Goal: Information Seeking & Learning: Learn about a topic

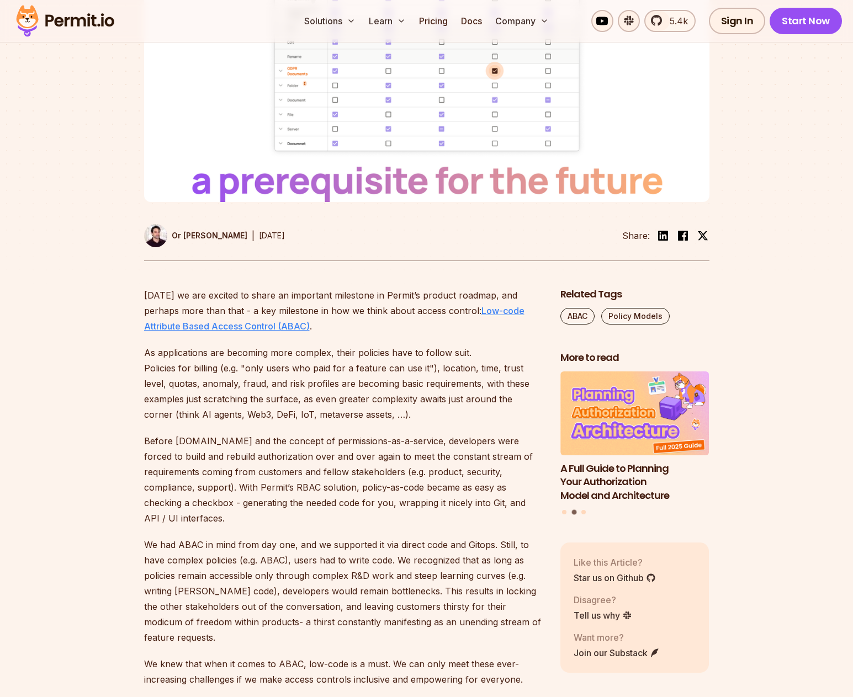
click at [254, 332] on link "Low-code Attribute Based Access Control (ABAC)" at bounding box center [334, 318] width 380 height 26
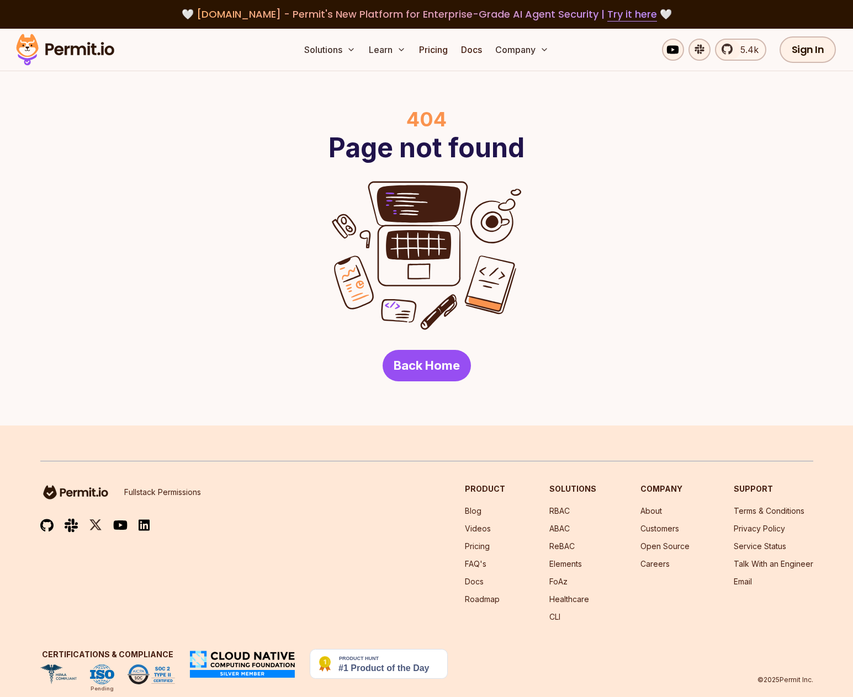
click at [429, 363] on link "Back Home" at bounding box center [427, 365] width 88 height 31
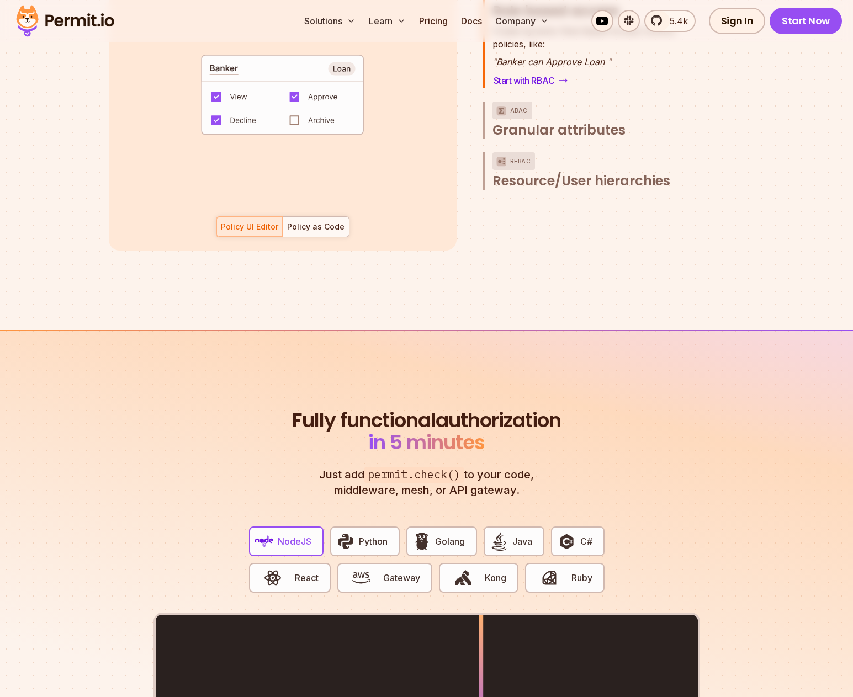
scroll to position [2081, 0]
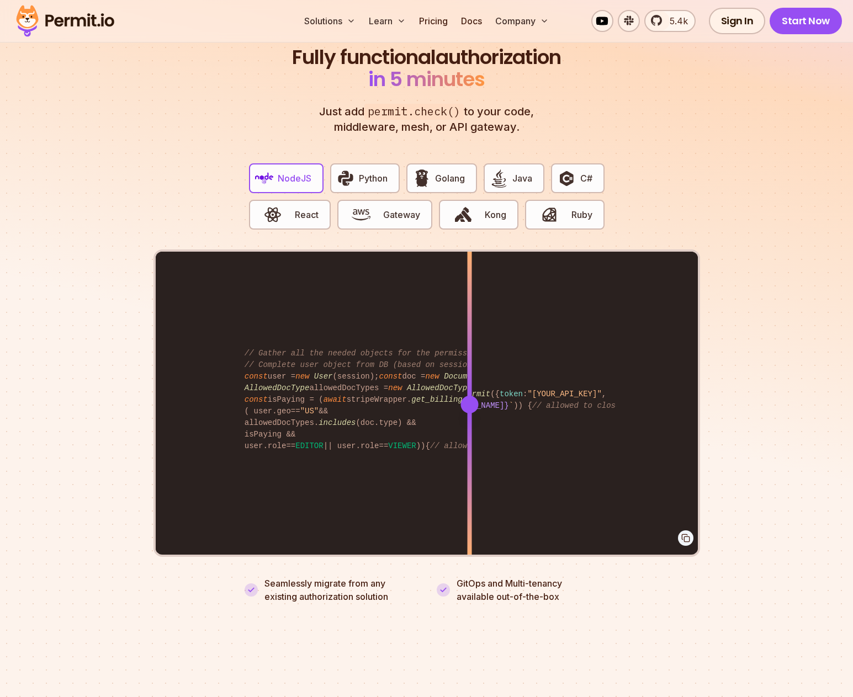
drag, startPoint x: 484, startPoint y: 389, endPoint x: 469, endPoint y: 409, distance: 25.0
click at [469, 409] on div at bounding box center [469, 404] width 4 height 305
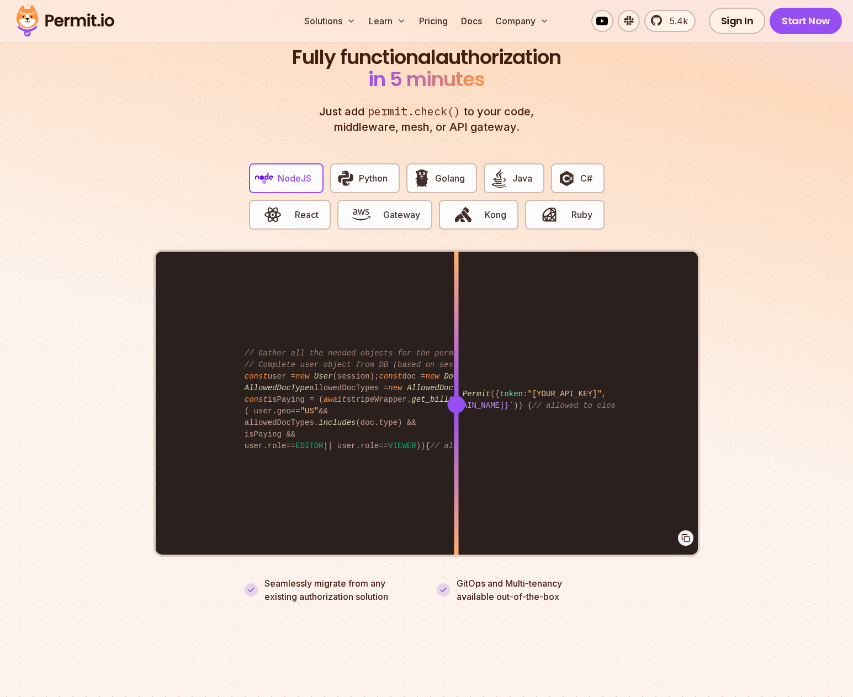
drag, startPoint x: 471, startPoint y: 395, endPoint x: 456, endPoint y: 420, distance: 29.0
click at [456, 420] on div at bounding box center [456, 404] width 4 height 305
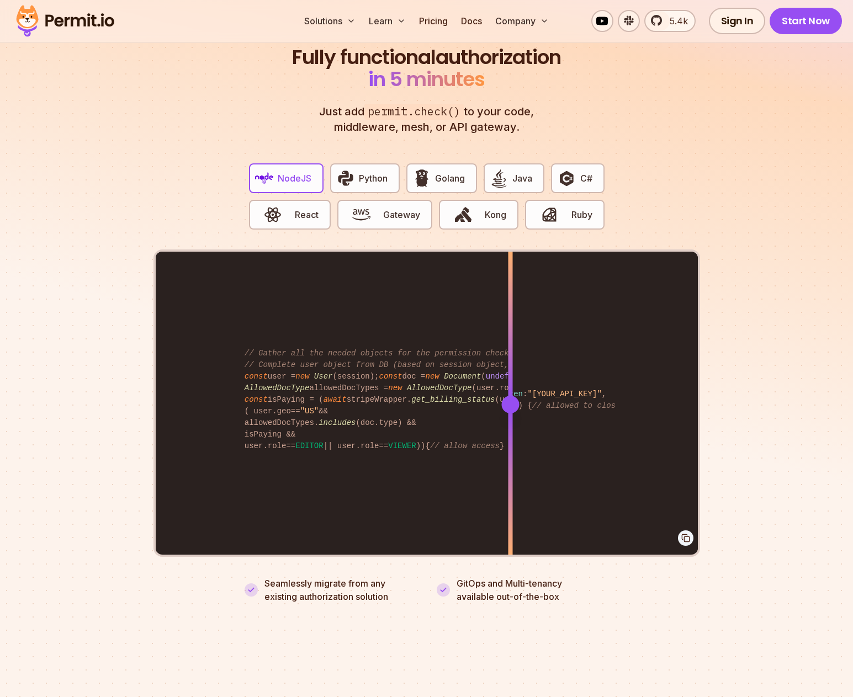
drag, startPoint x: 453, startPoint y: 394, endPoint x: 510, endPoint y: 405, distance: 57.9
click at [510, 405] on div at bounding box center [510, 404] width 4 height 305
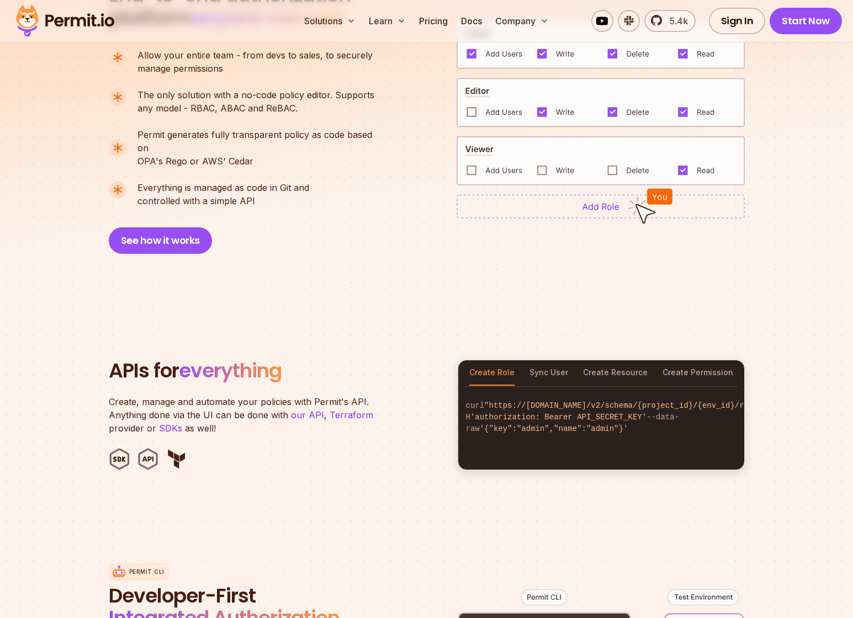
scroll to position [950, 0]
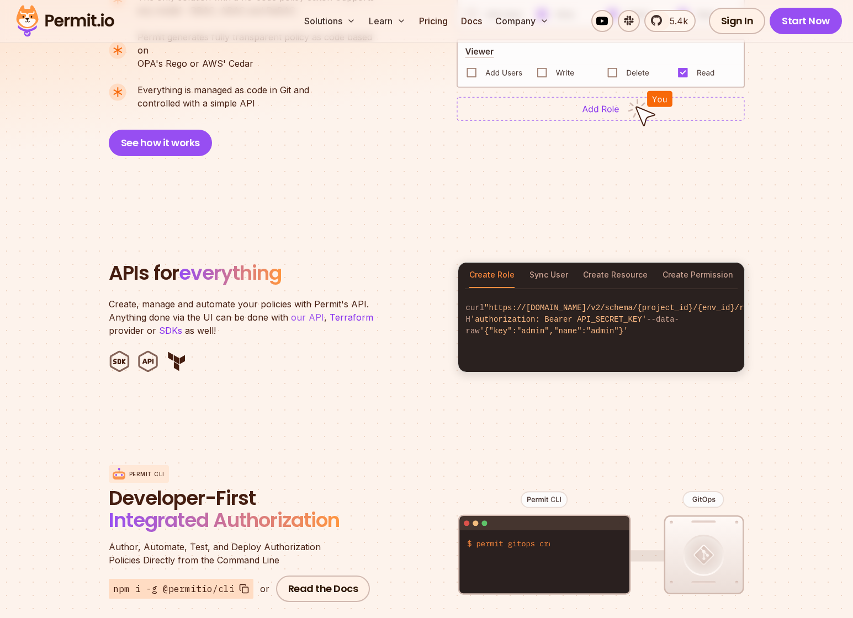
click at [296, 312] on link "our API" at bounding box center [307, 317] width 33 height 11
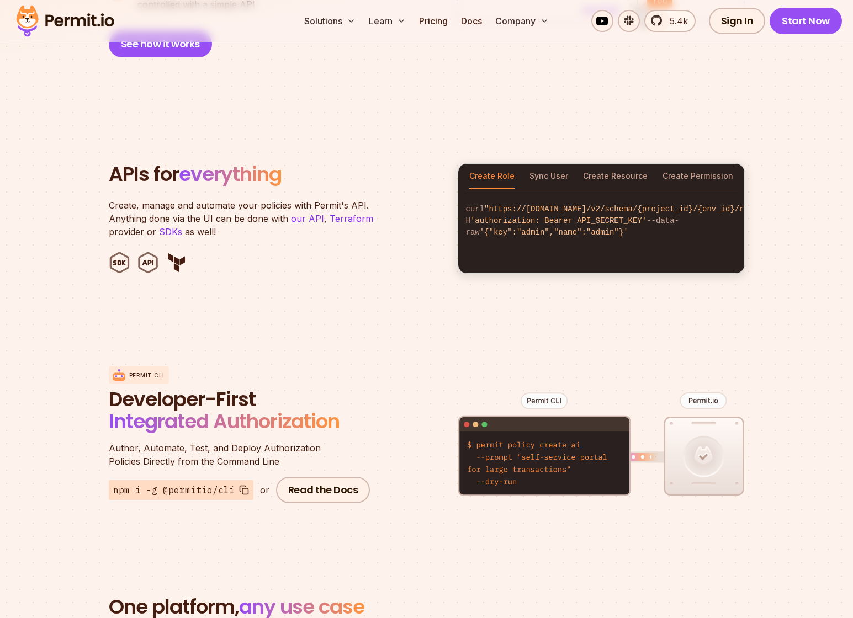
scroll to position [1135, 0]
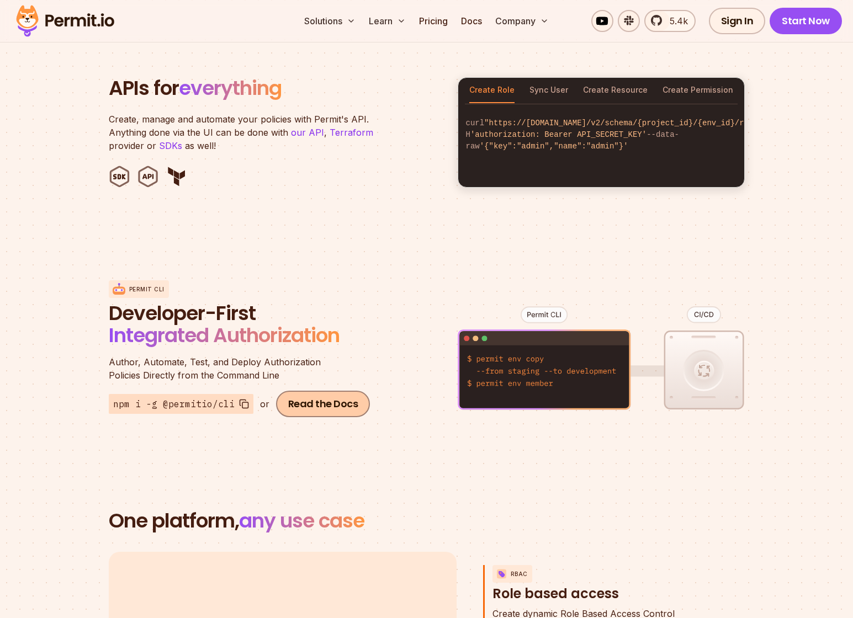
click at [312, 395] on link "Read the Docs" at bounding box center [323, 404] width 94 height 26
